Goal: Communication & Community: Connect with others

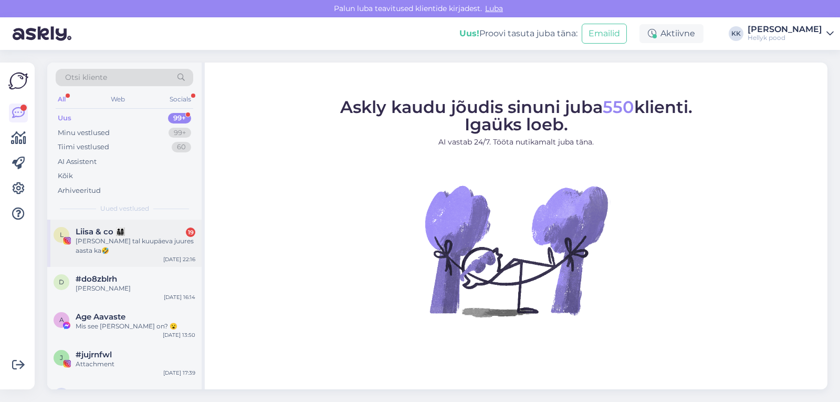
click at [130, 229] on div "Liisa & co 👨‍👩‍👧‍👦 19" at bounding box center [136, 231] width 120 height 9
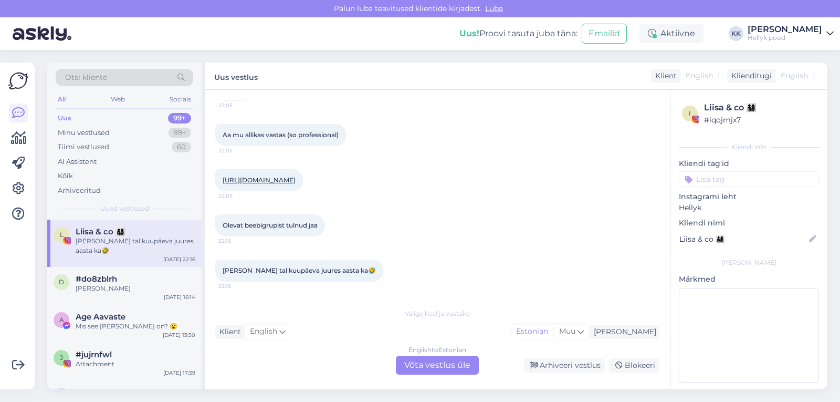
scroll to position [1780, 0]
click at [263, 176] on link "[URL][DOMAIN_NAME]" at bounding box center [259, 180] width 73 height 8
